Goal: Transaction & Acquisition: Obtain resource

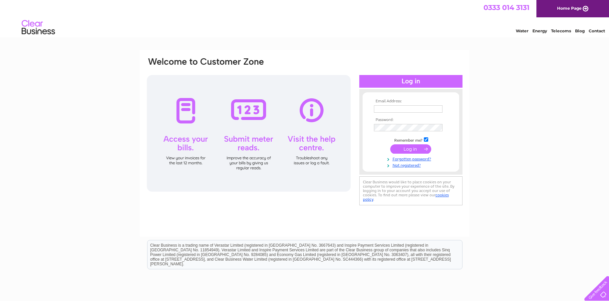
click at [417, 110] on input "text" at bounding box center [408, 108] width 69 height 7
type input "steven.anson@abercairn.co.uk"
click at [409, 148] on input "submit" at bounding box center [410, 149] width 41 height 9
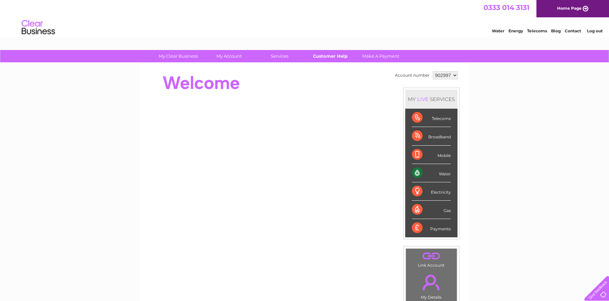
click at [332, 55] on link "Customer Help" at bounding box center [330, 56] width 55 height 12
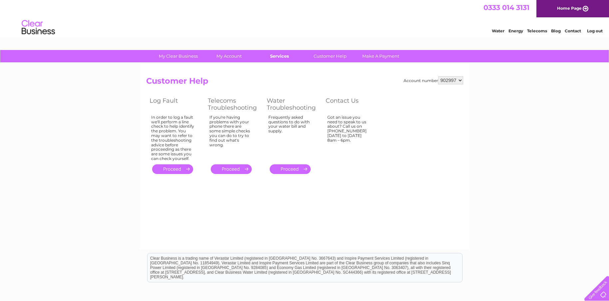
click at [282, 56] on link "Services" at bounding box center [279, 56] width 55 height 12
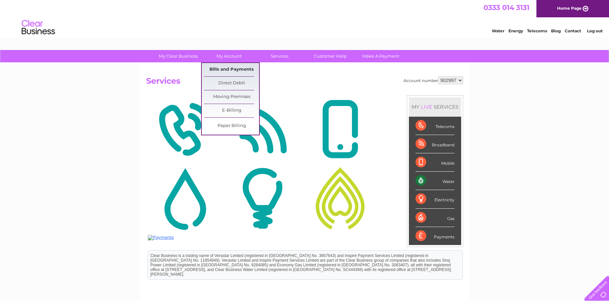
click at [243, 68] on link "Bills and Payments" at bounding box center [231, 69] width 55 height 13
click at [249, 68] on link "Bills and Payments" at bounding box center [231, 69] width 55 height 13
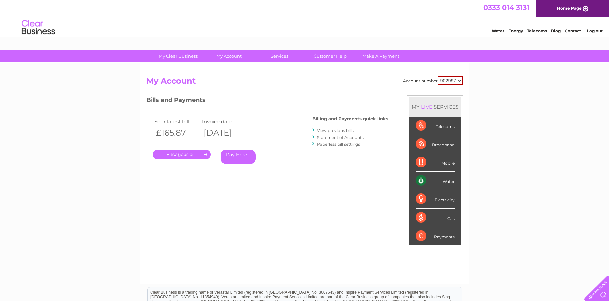
click at [206, 154] on link "." at bounding box center [182, 155] width 58 height 10
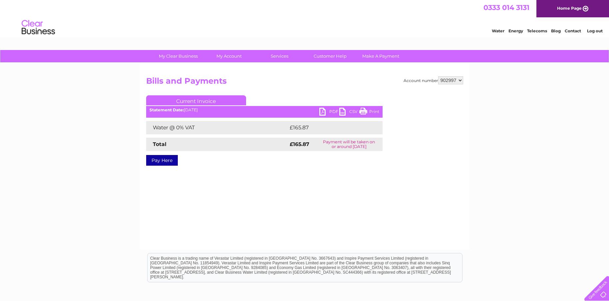
click at [322, 111] on link "PDF" at bounding box center [329, 113] width 20 height 10
click at [459, 79] on select "902997 968608" at bounding box center [450, 80] width 25 height 8
select select "968608"
click at [438, 76] on select "902997 968608" at bounding box center [450, 80] width 25 height 8
click at [323, 111] on link "PDF" at bounding box center [329, 113] width 20 height 10
